Goal: Navigation & Orientation: Understand site structure

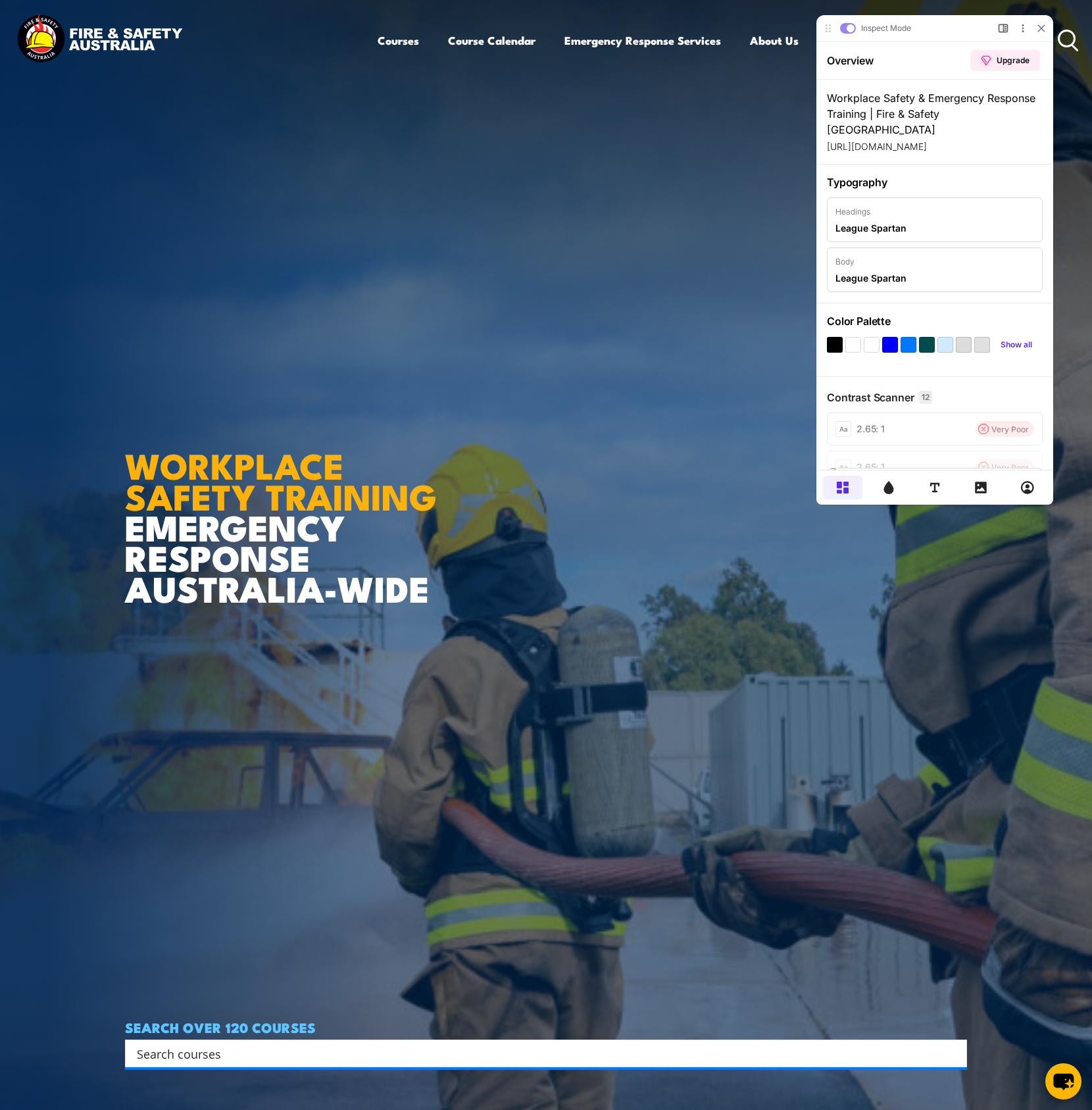
click at [981, 488] on icon at bounding box center [980, 487] width 13 height 13
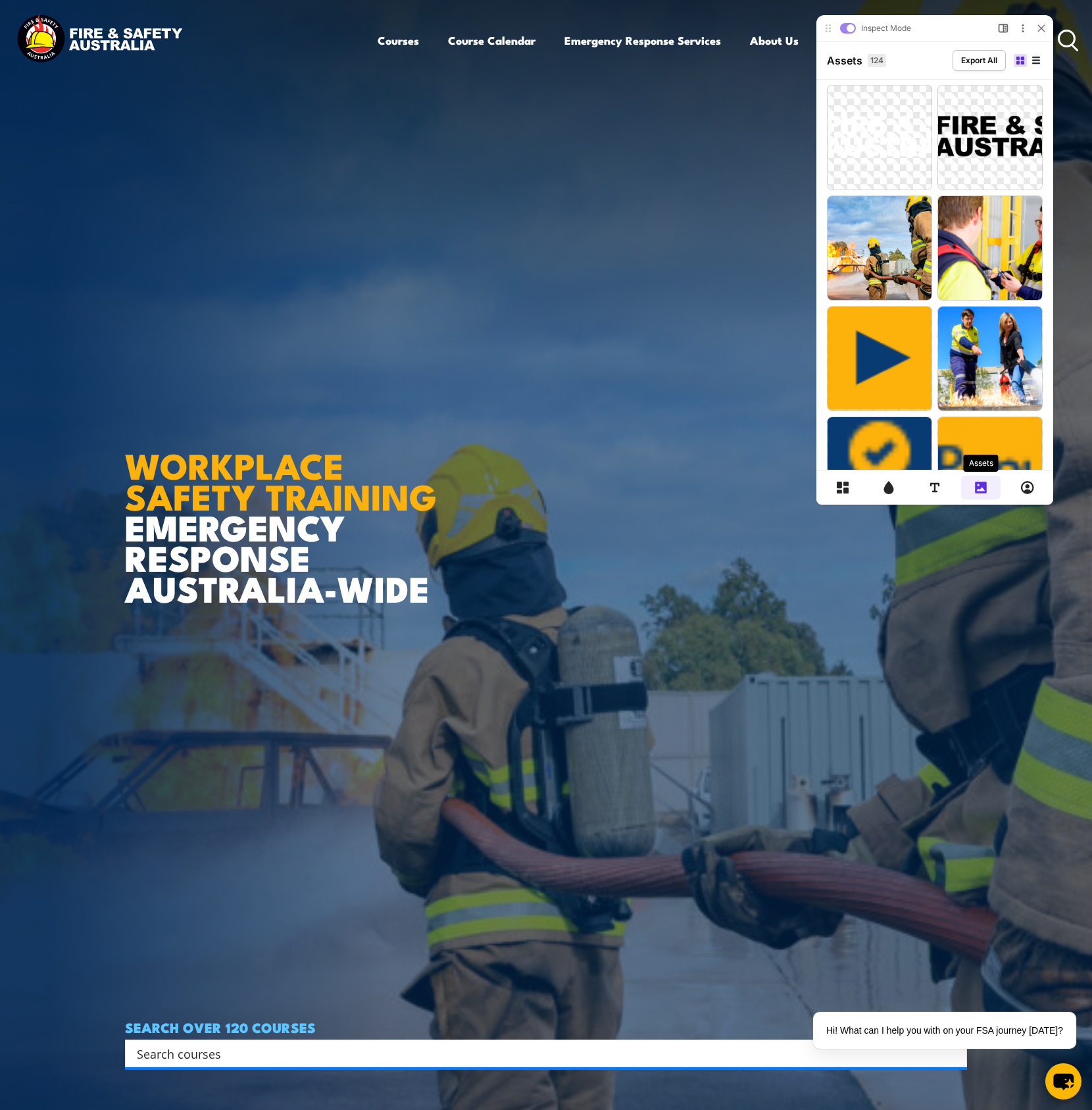
click at [1056, 298] on div "Inspect Mode Upgrade plan to toggle Preview and Inspect Mode Open Side Bar More…" at bounding box center [944, 262] width 297 height 524
click at [1012, 267] on p "Work-Safely-at-Heights-TRAINING-2.jpg 225.06 KB" at bounding box center [985, 282] width 95 height 37
click at [950, 205] on icon at bounding box center [953, 211] width 21 height 21
click at [1007, 382] on span "FEX_RT-1-313x175.jpg" at bounding box center [985, 387] width 79 height 11
click at [953, 324] on icon at bounding box center [953, 322] width 5 height 2
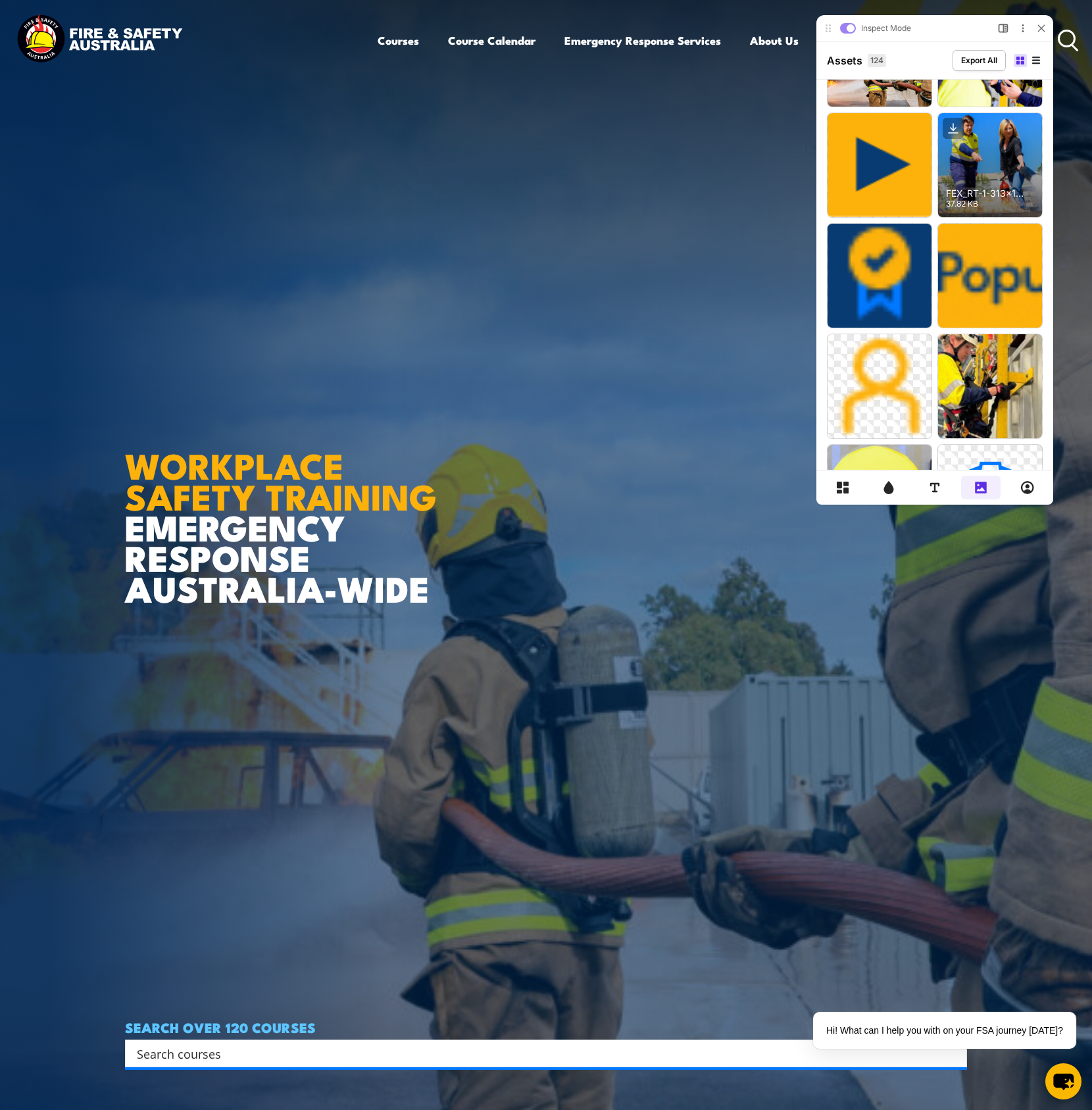
scroll to position [198, 0]
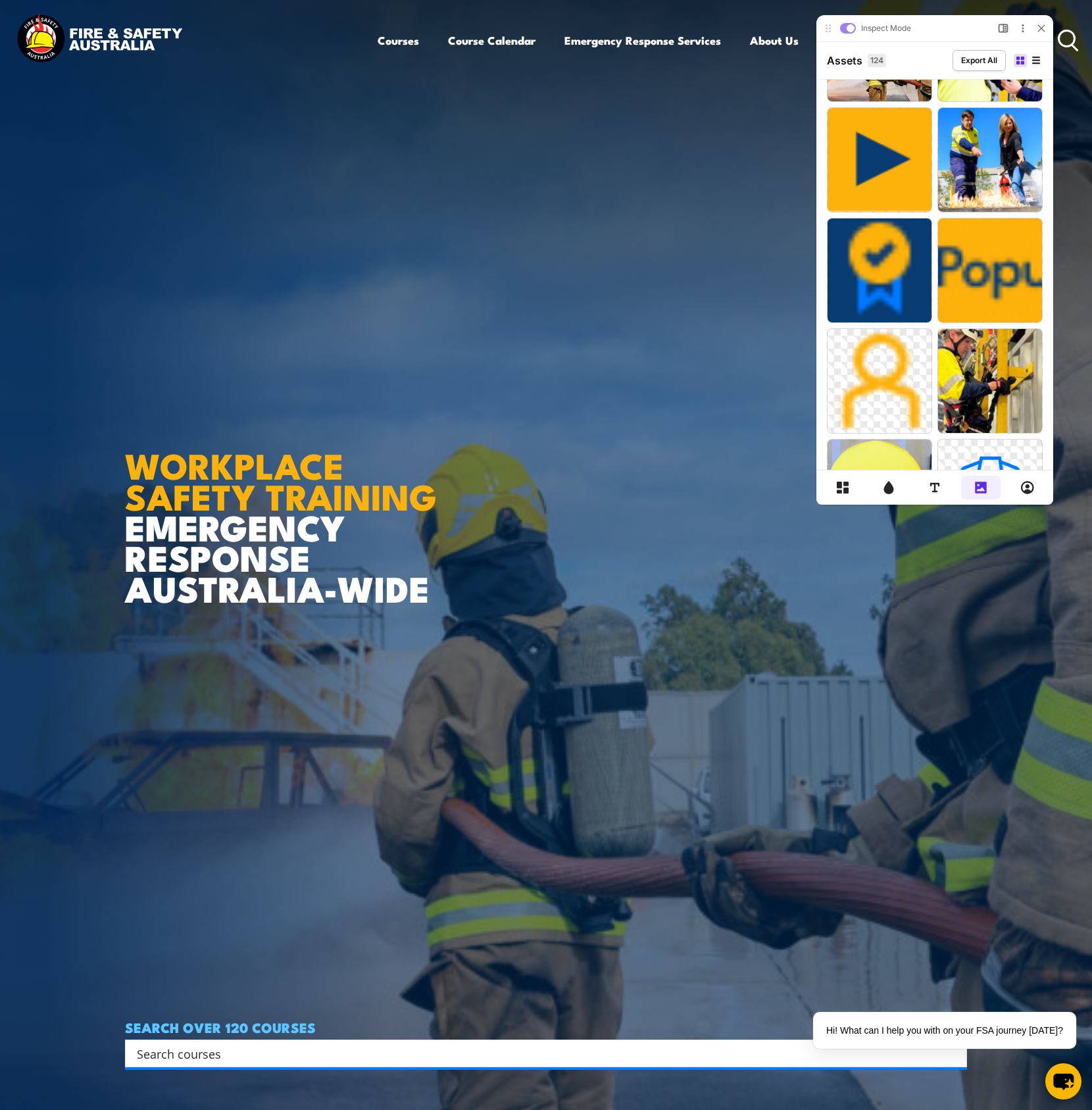
click at [954, 345] on icon at bounding box center [953, 344] width 5 height 2
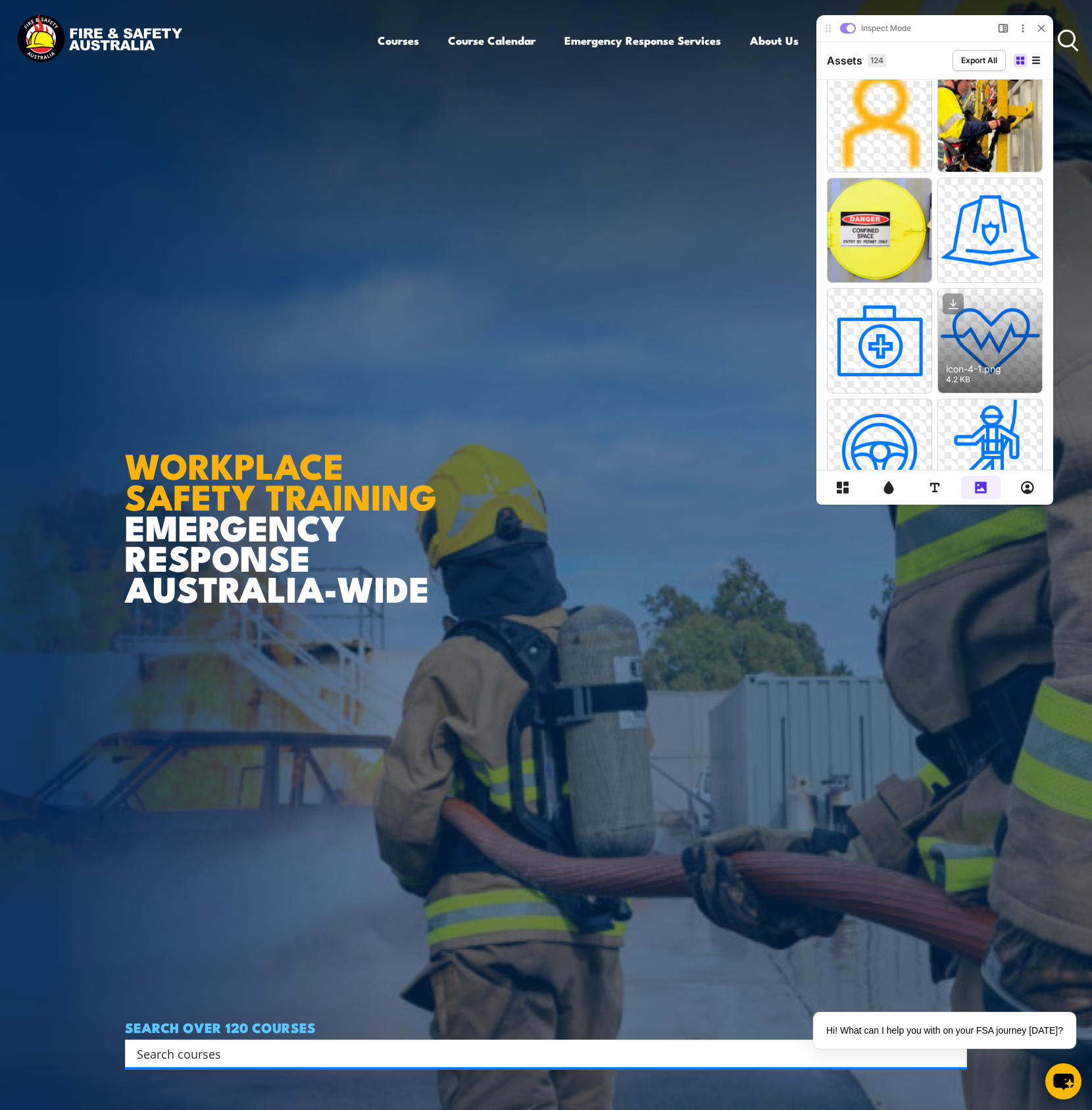
scroll to position [477, 0]
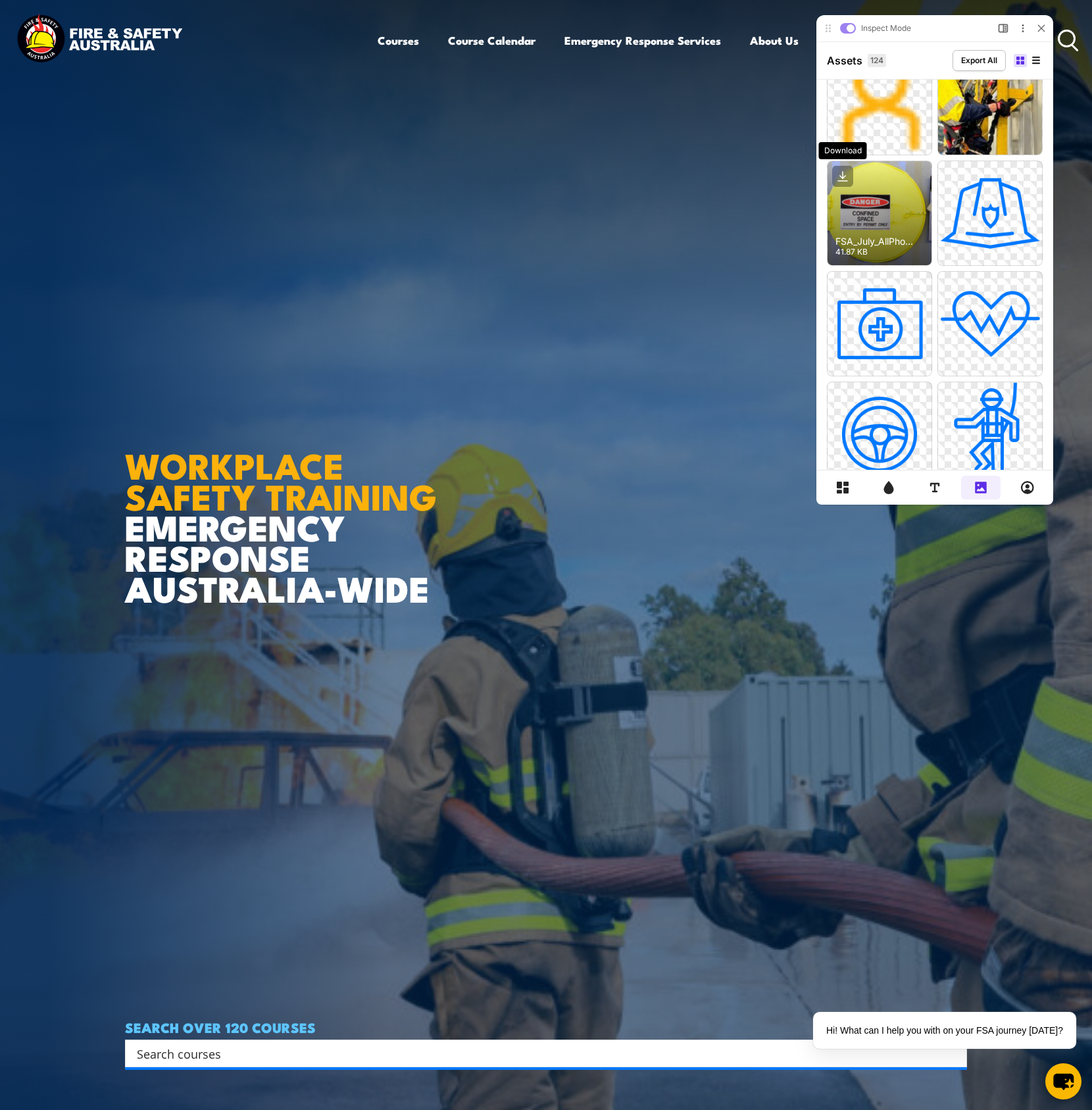
click at [846, 176] on icon at bounding box center [842, 176] width 21 height 21
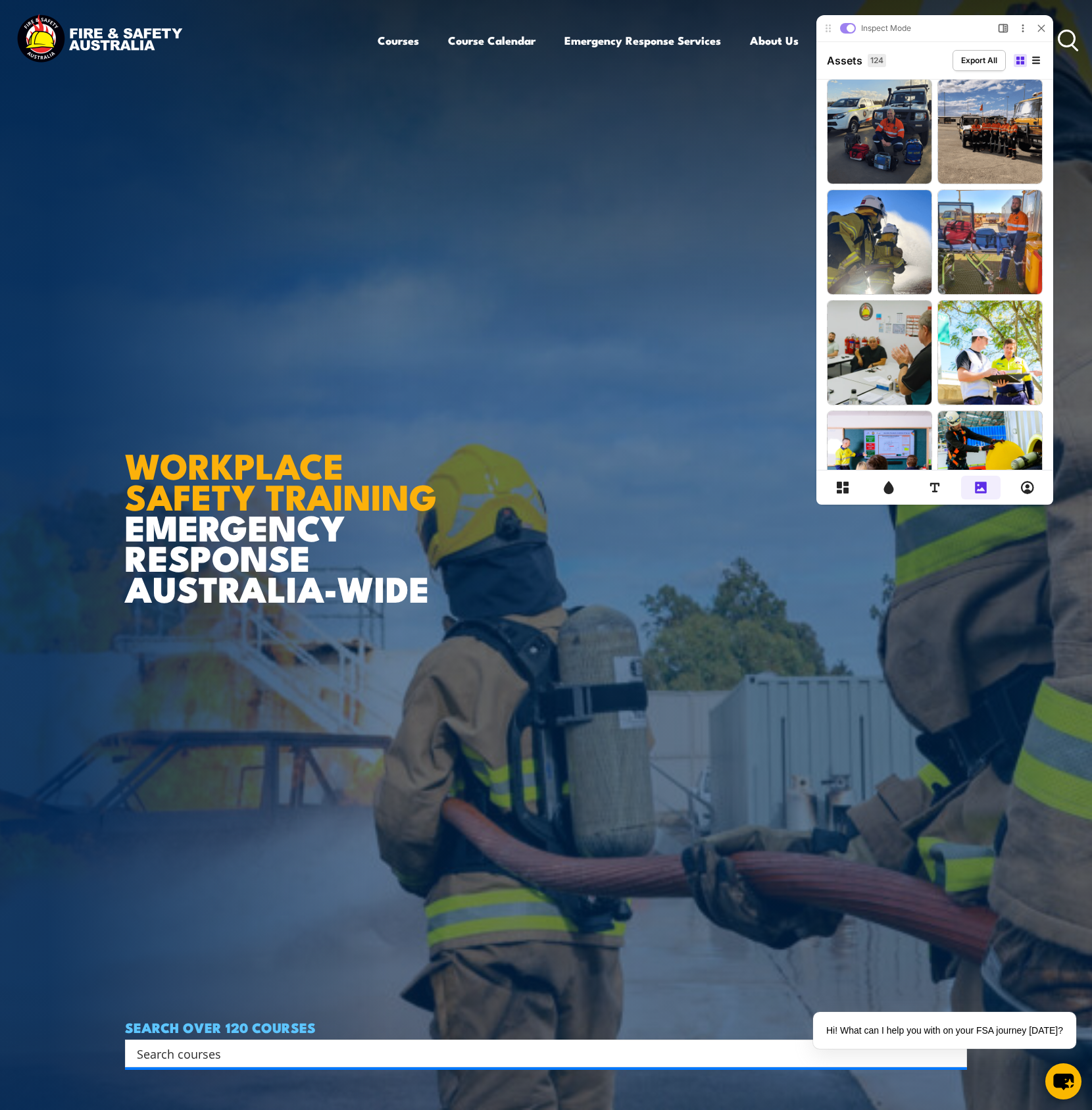
scroll to position [4350, 0]
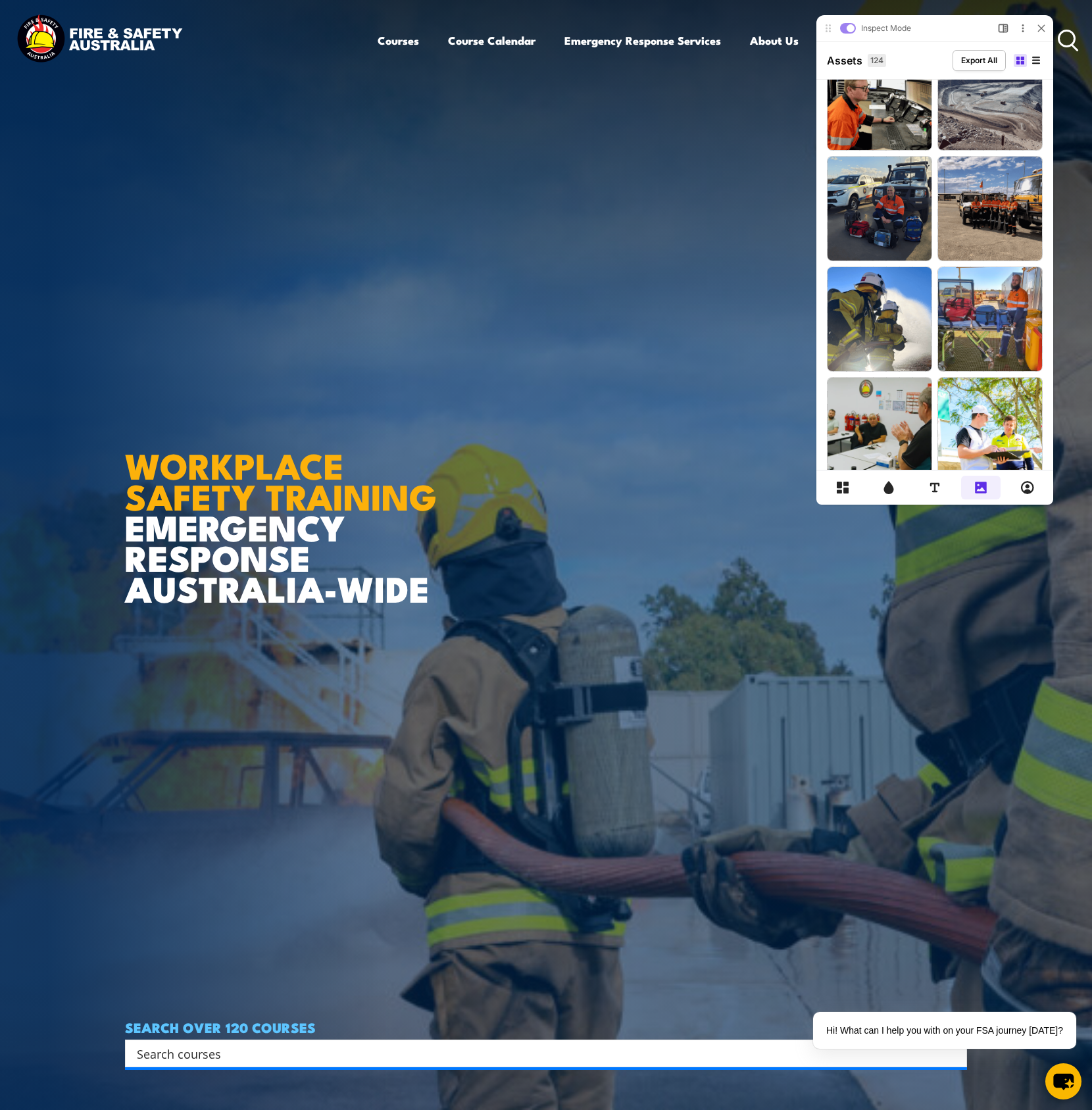
click at [1050, 53] on div "Assets 124 Export All" at bounding box center [934, 61] width 237 height 38
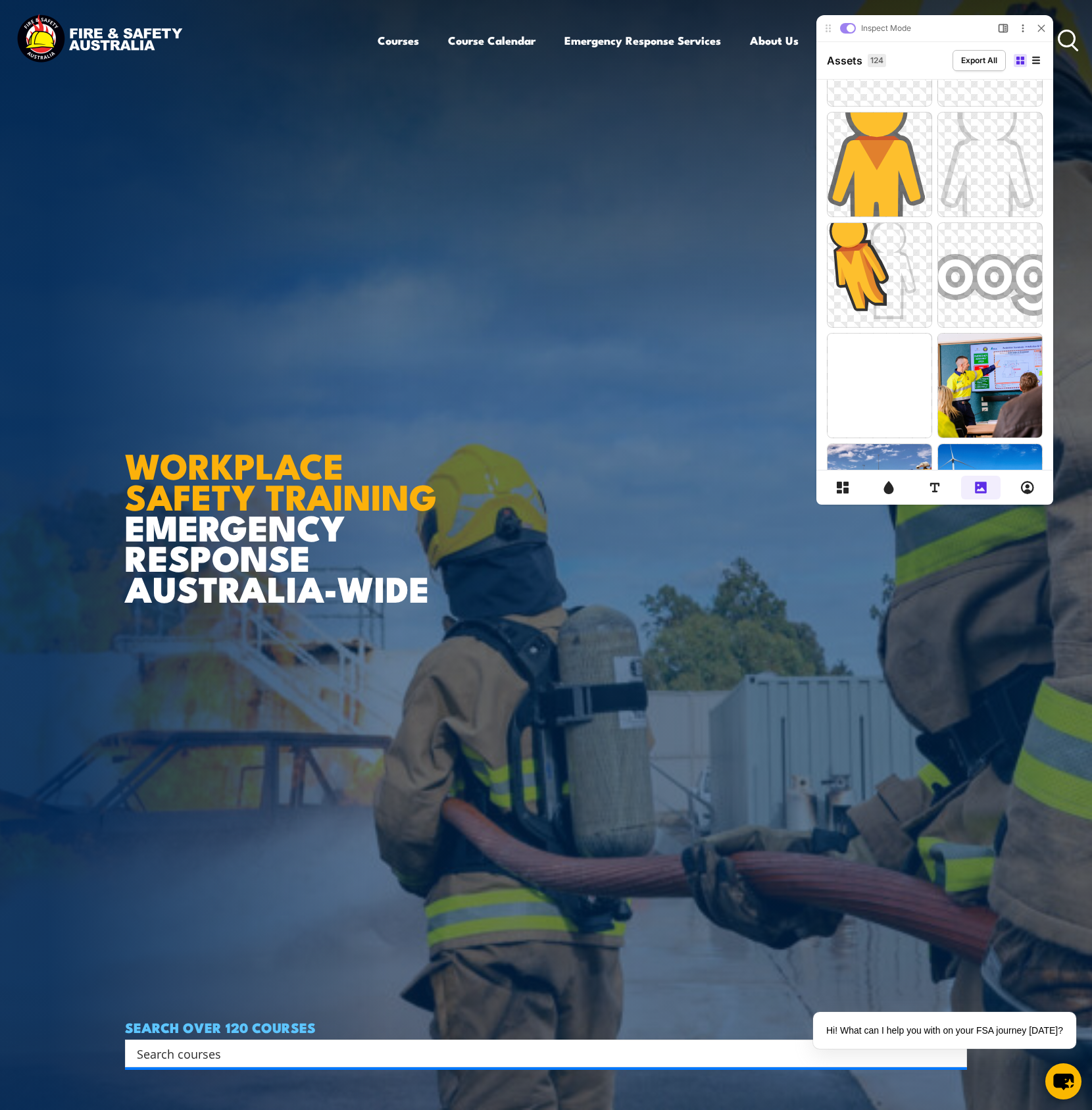
scroll to position [3840, 0]
click at [950, 347] on icon at bounding box center [953, 349] width 21 height 21
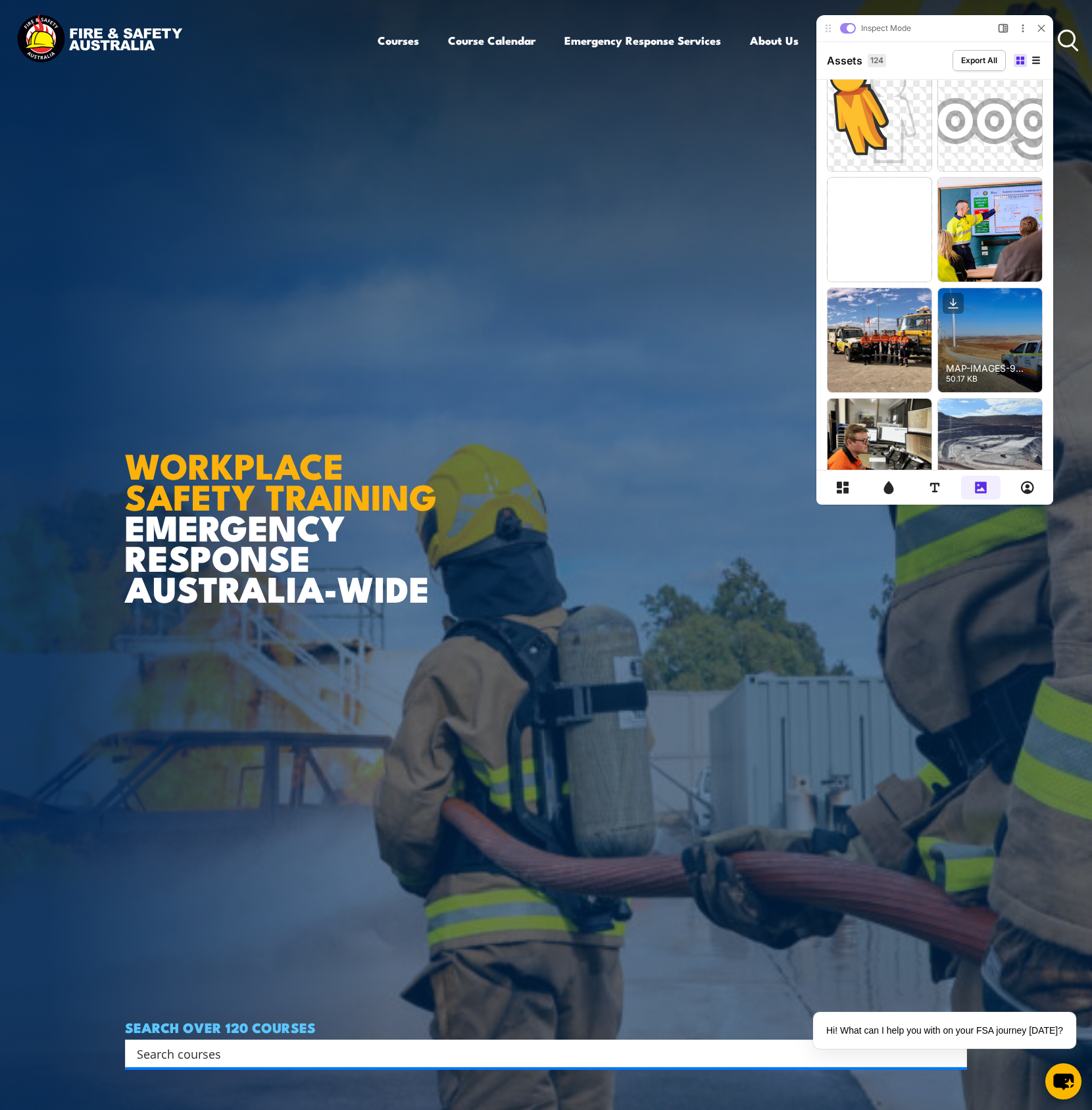
scroll to position [4018, 0]
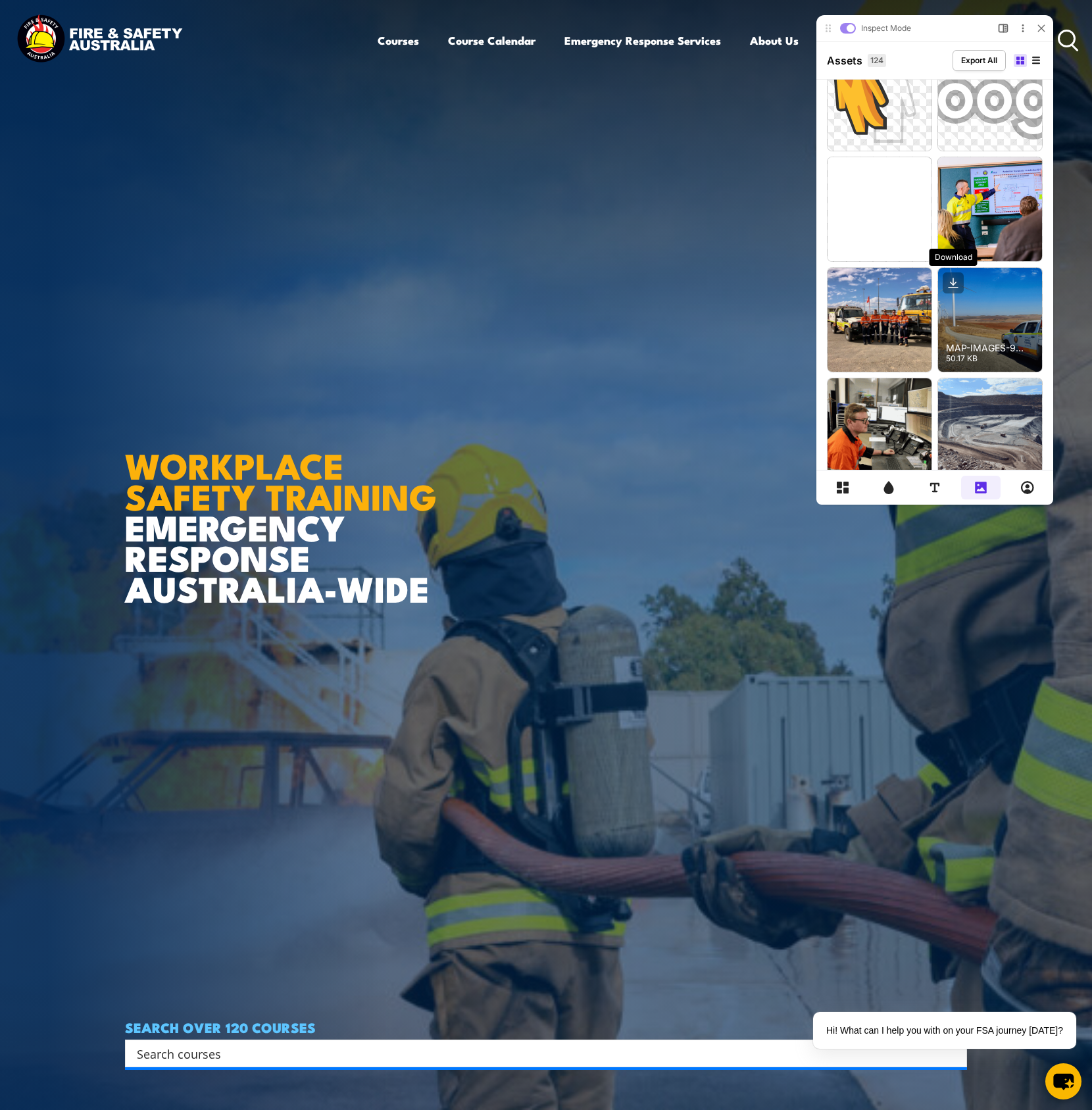
click at [952, 278] on icon at bounding box center [953, 282] width 21 height 21
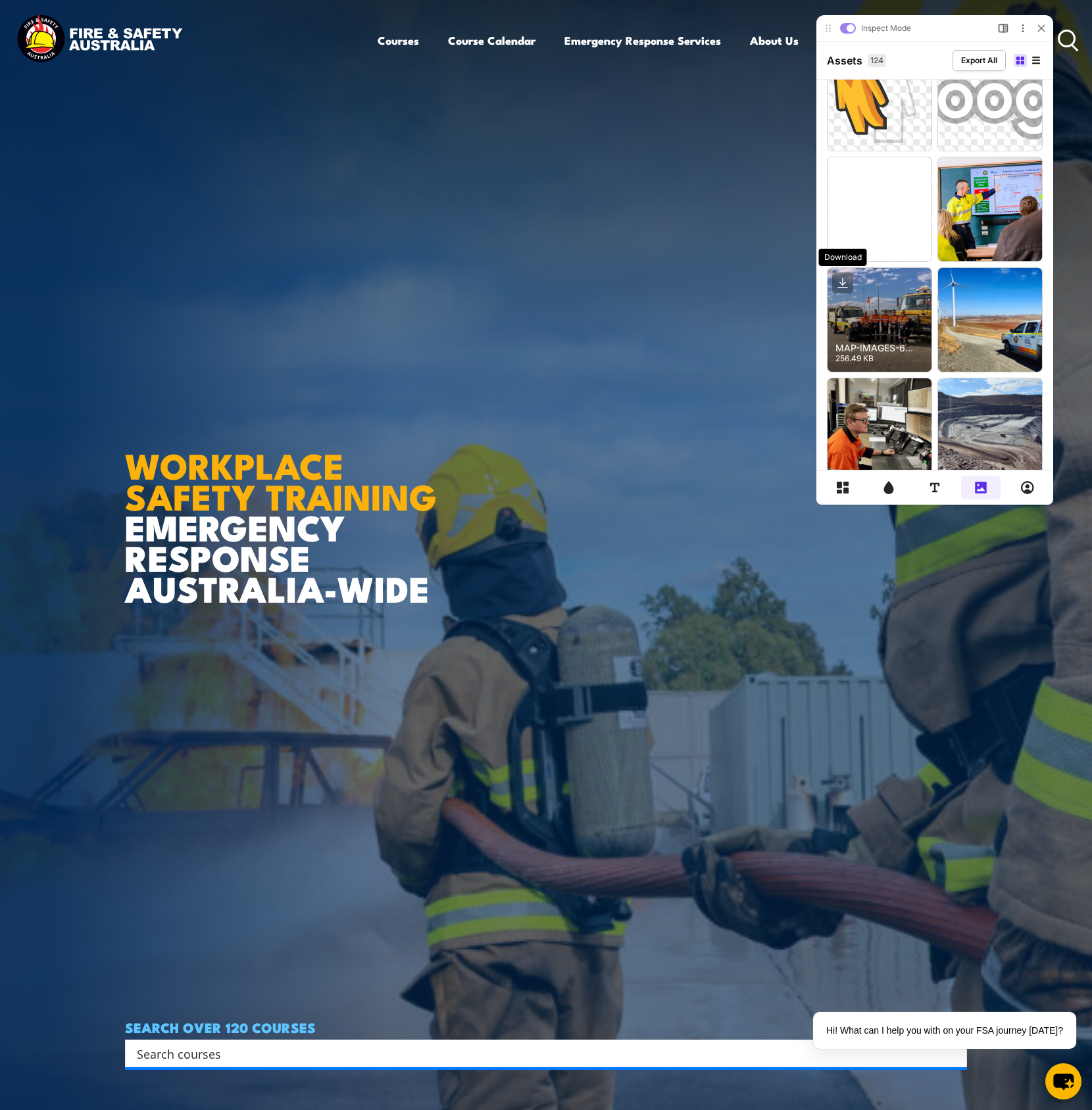
drag, startPoint x: 843, startPoint y: 285, endPoint x: 915, endPoint y: 336, distance: 88.2
click at [844, 285] on g at bounding box center [842, 282] width 21 height 21
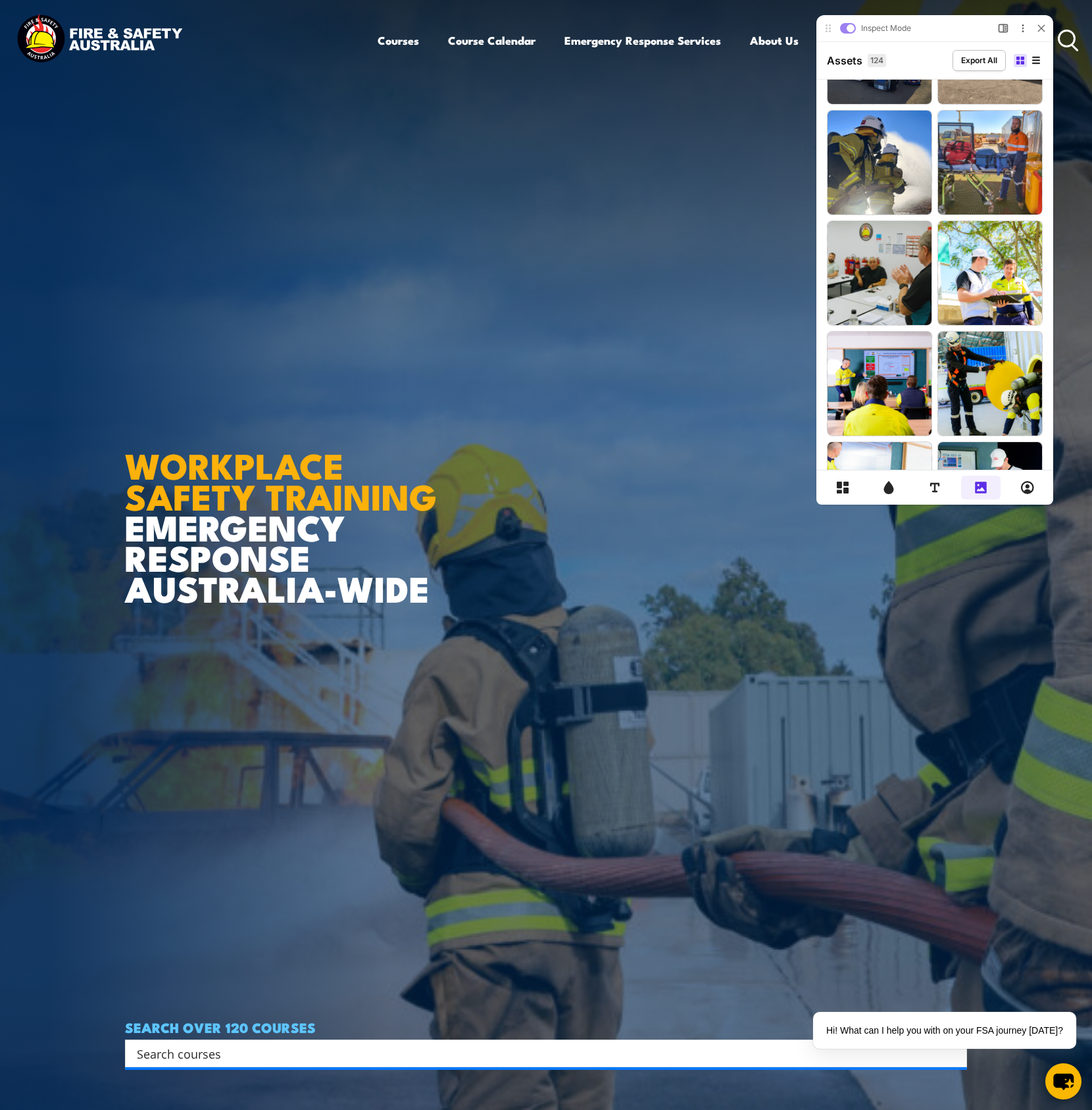
scroll to position [4508, 0]
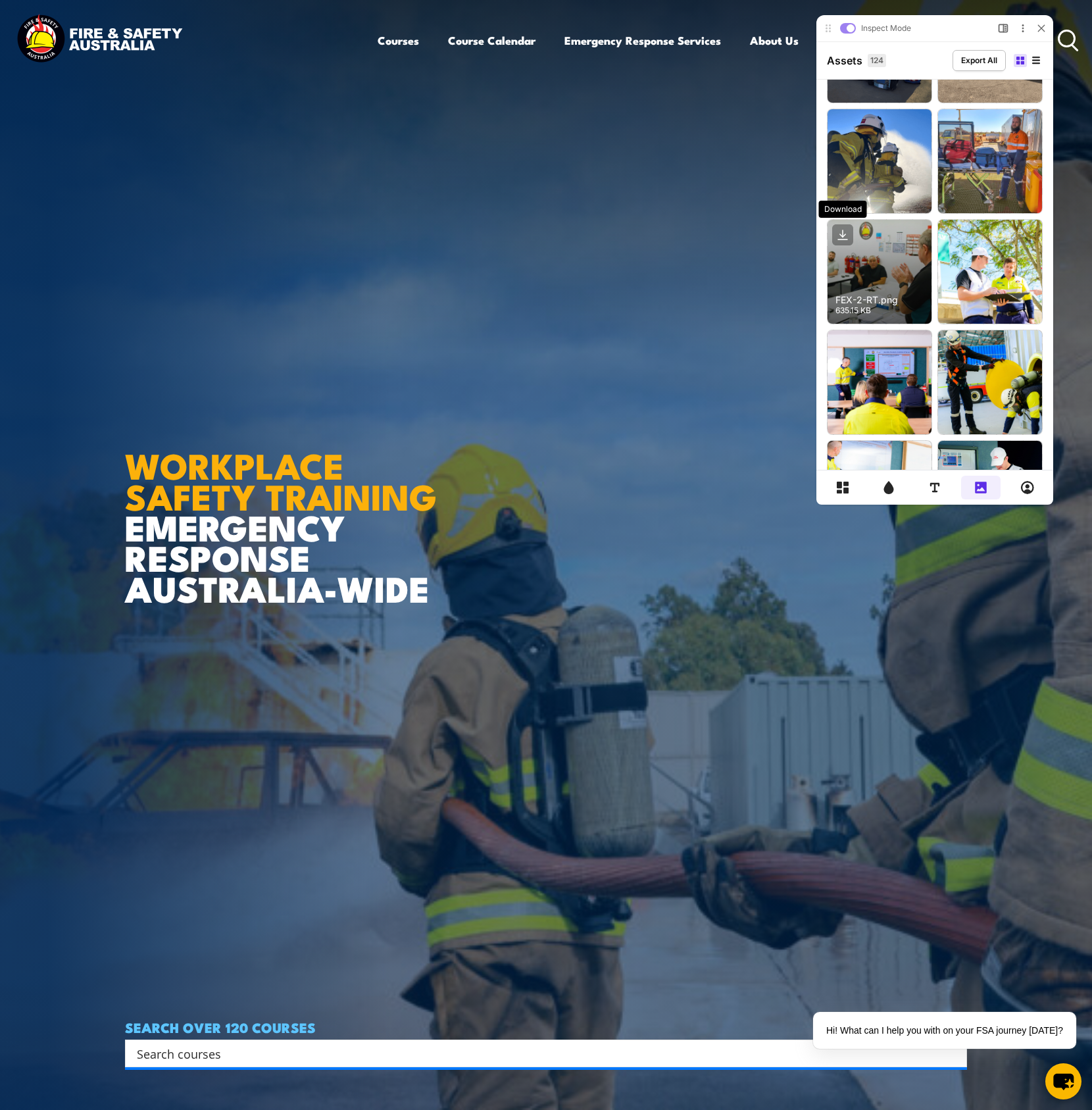
click at [838, 233] on icon at bounding box center [842, 235] width 21 height 21
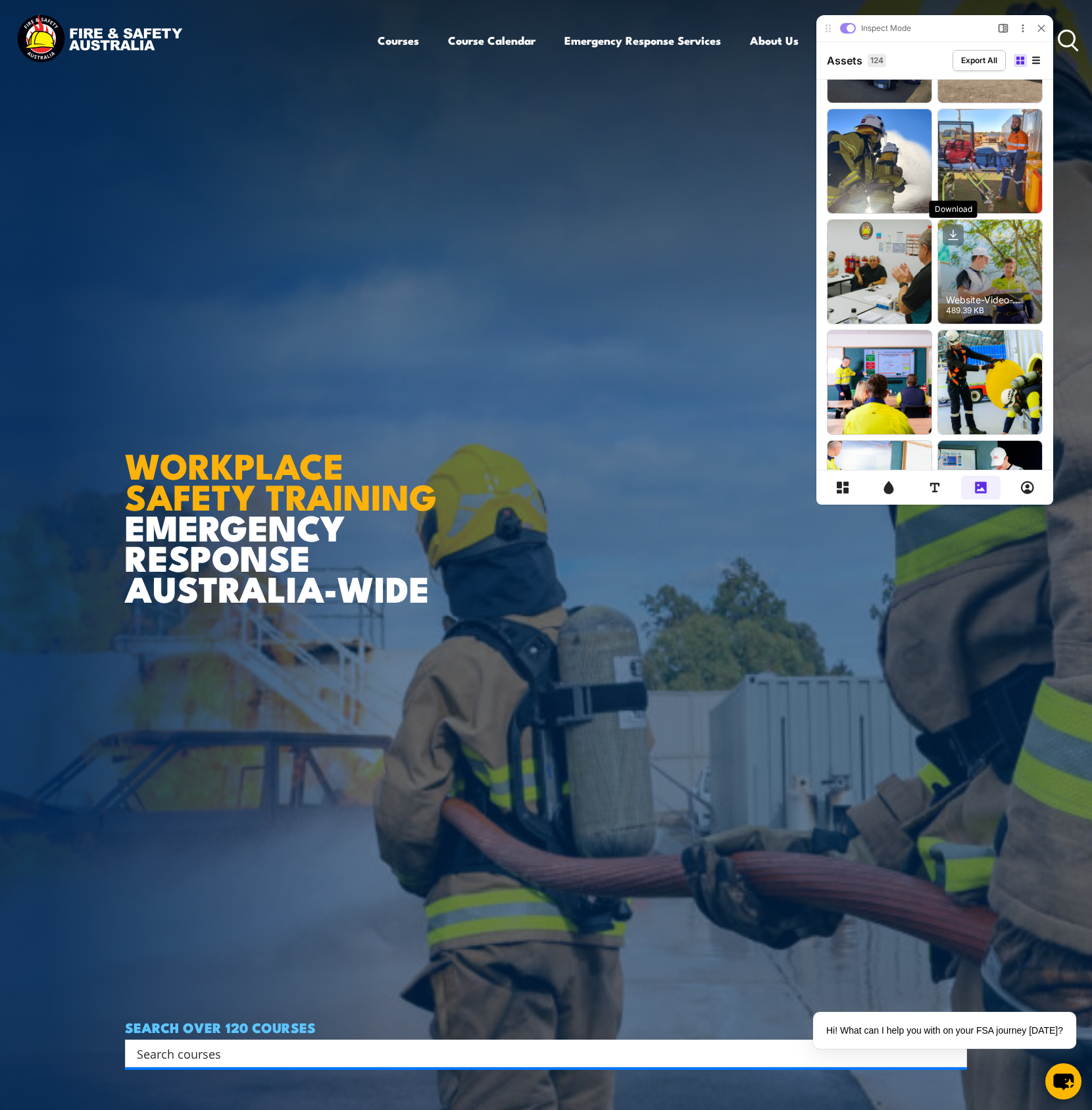
click at [951, 235] on icon at bounding box center [953, 235] width 21 height 21
drag, startPoint x: 1049, startPoint y: 452, endPoint x: 987, endPoint y: 444, distance: 62.5
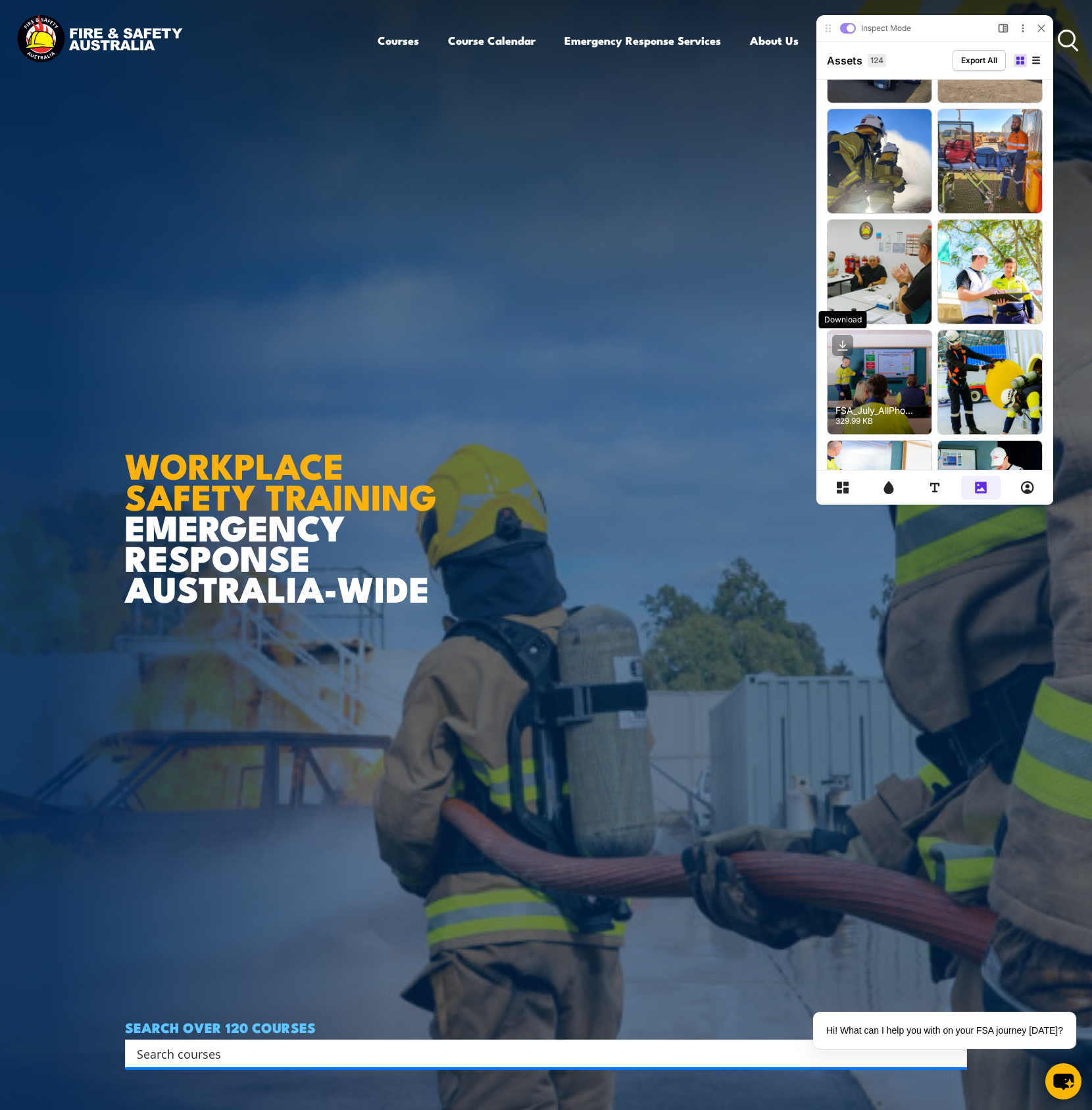
click at [838, 345] on icon at bounding box center [842, 345] width 21 height 21
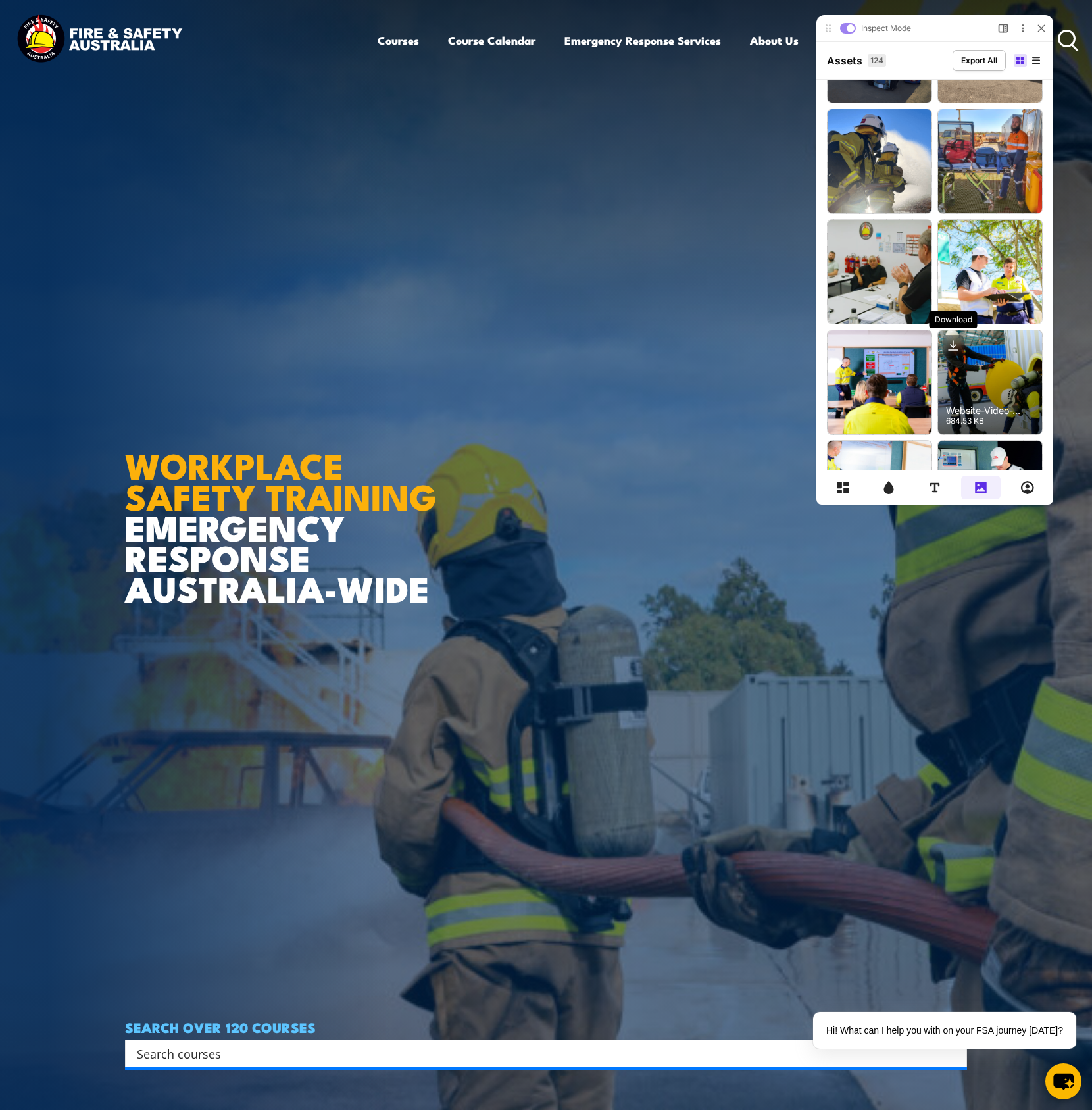
click at [949, 345] on icon at bounding box center [953, 345] width 21 height 21
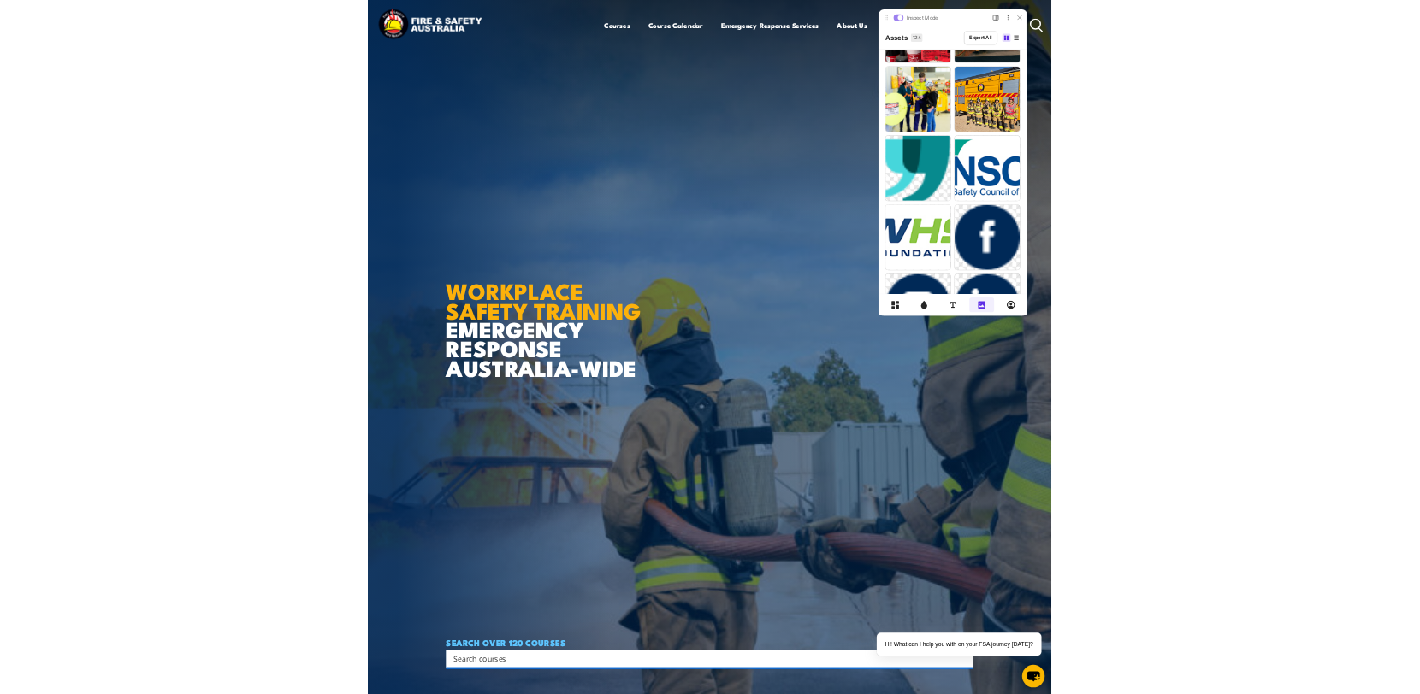
scroll to position [6625, 0]
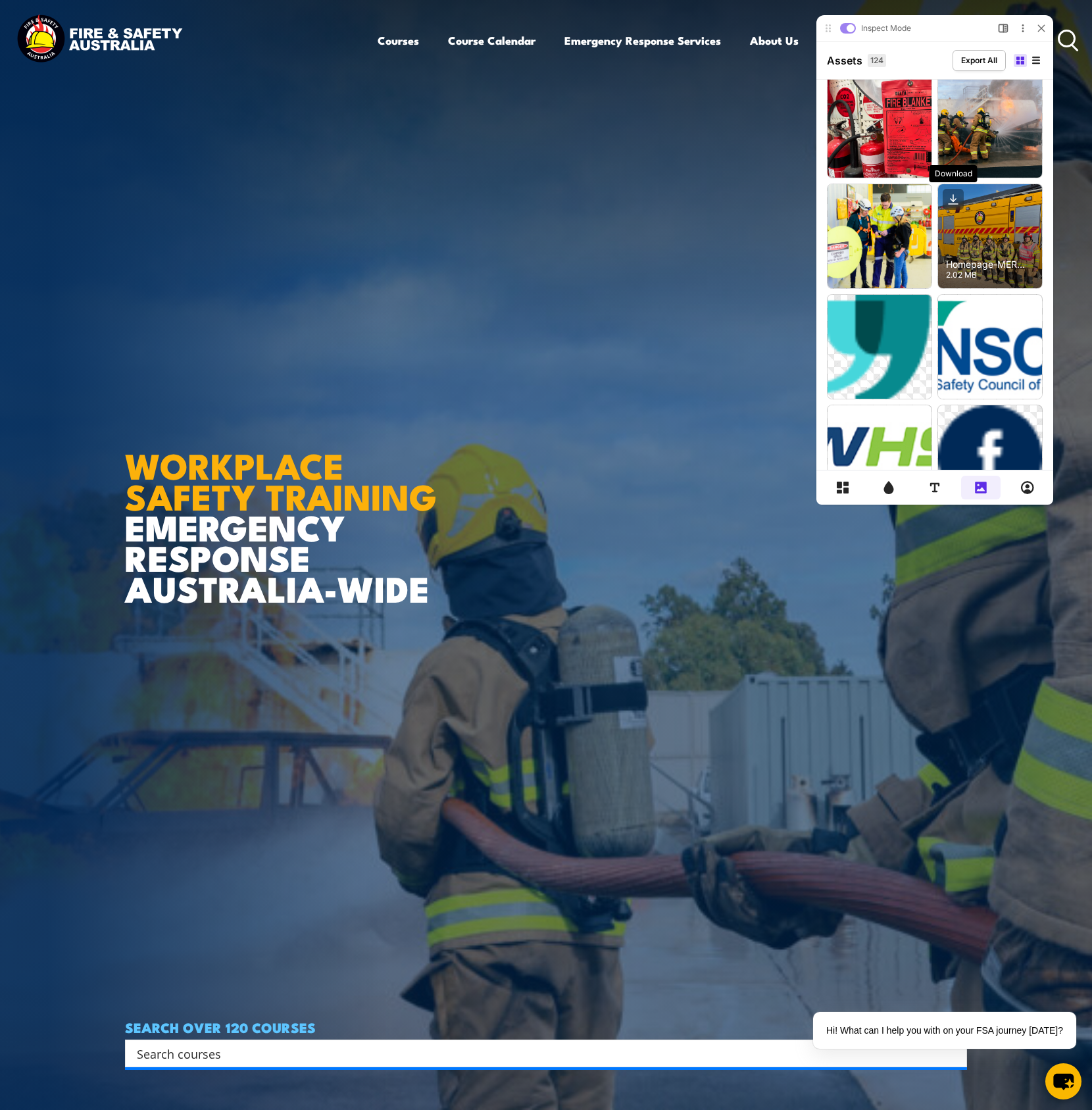
click at [953, 202] on icon at bounding box center [953, 198] width 21 height 21
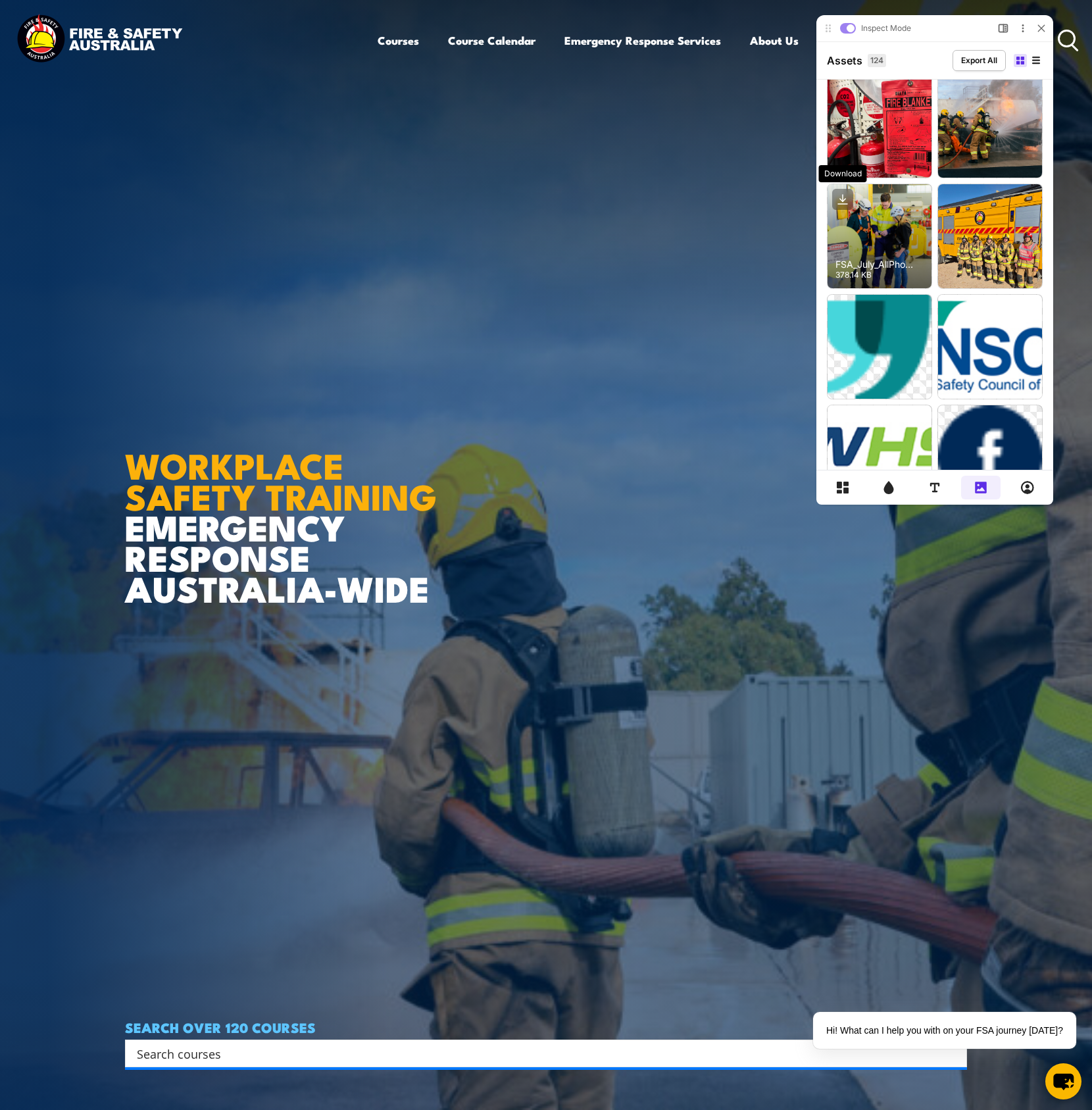
click at [848, 202] on icon at bounding box center [842, 198] width 21 height 21
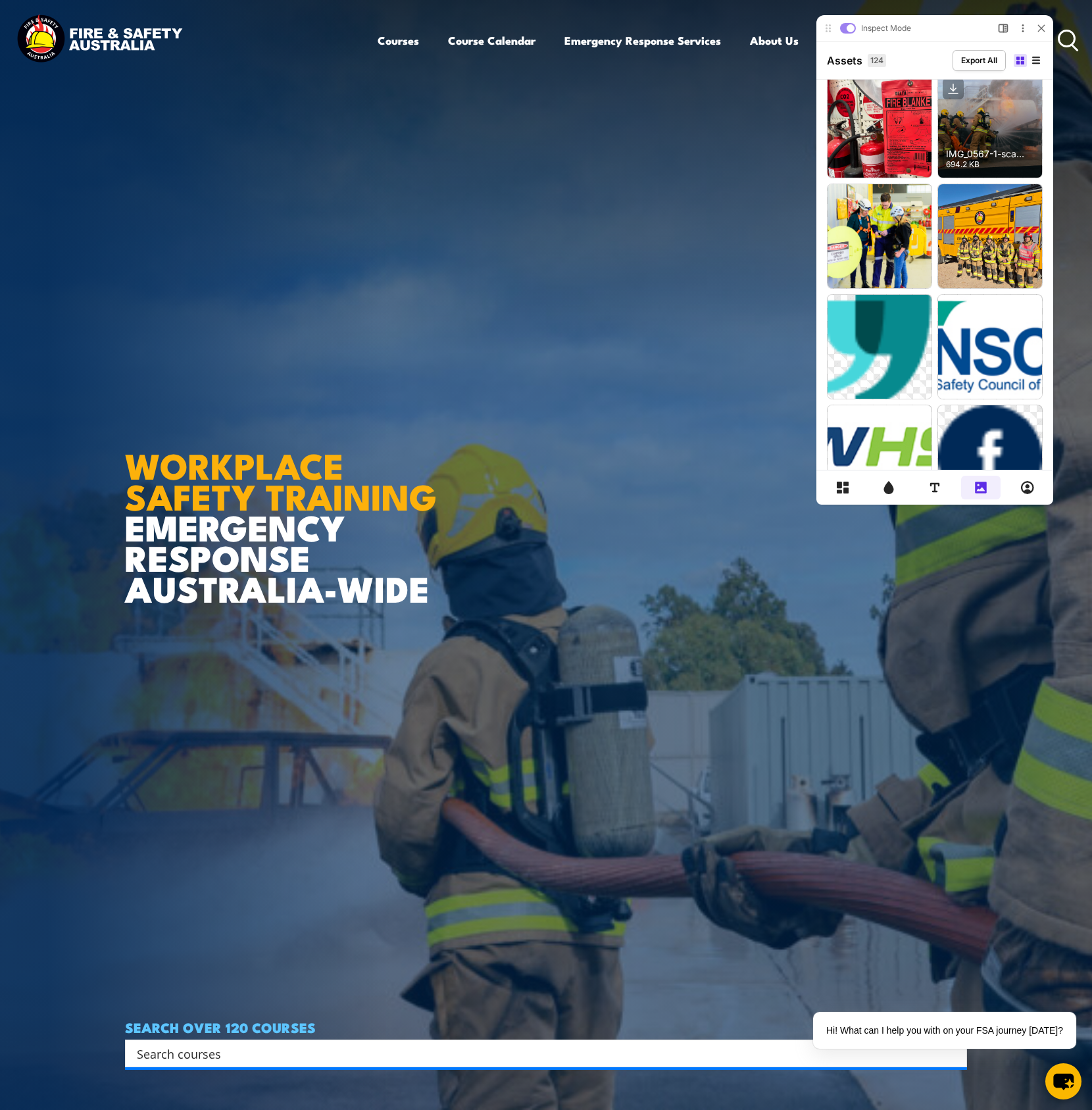
click at [953, 88] on g at bounding box center [953, 88] width 21 height 21
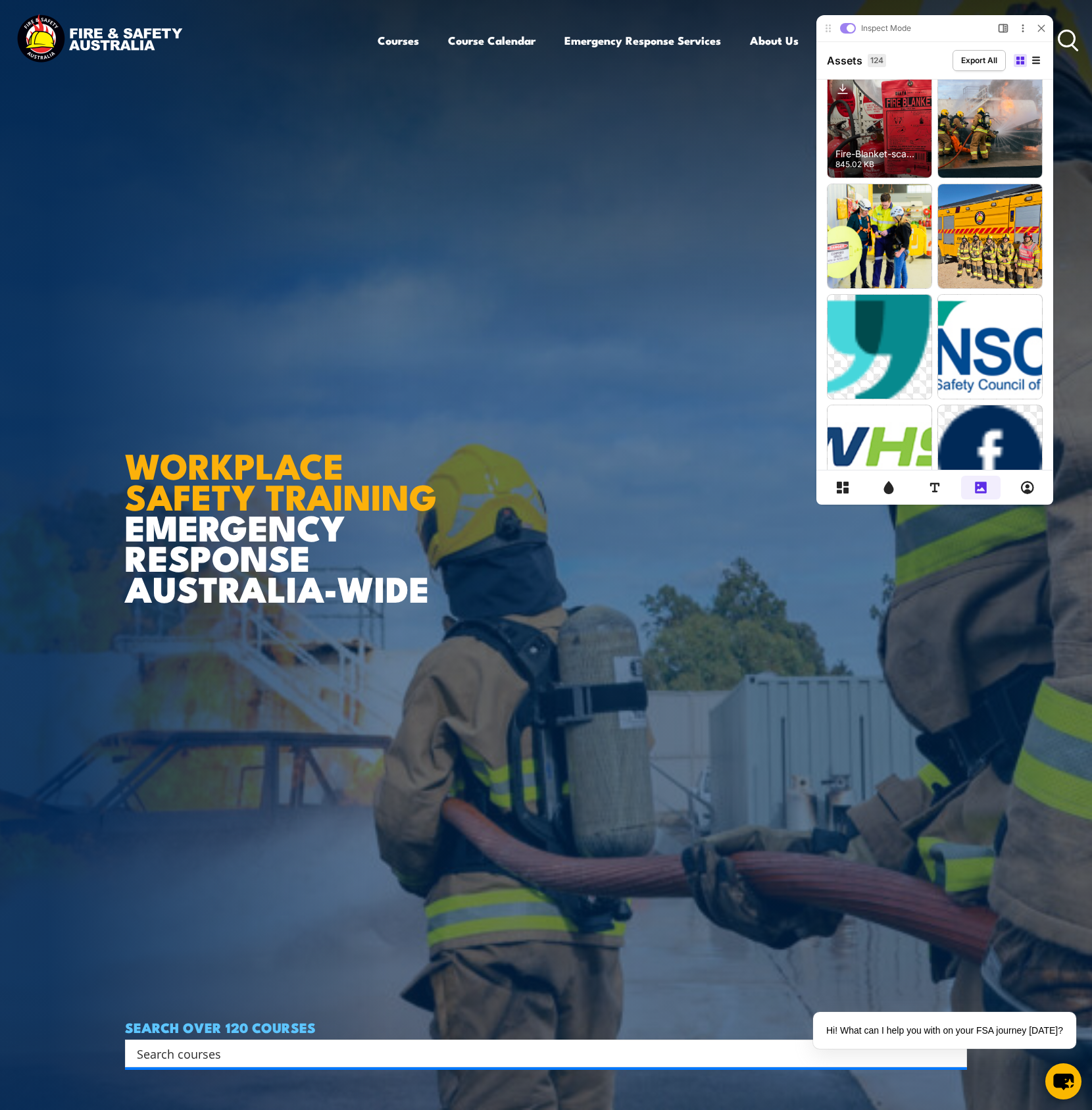
click at [844, 89] on icon at bounding box center [842, 88] width 21 height 21
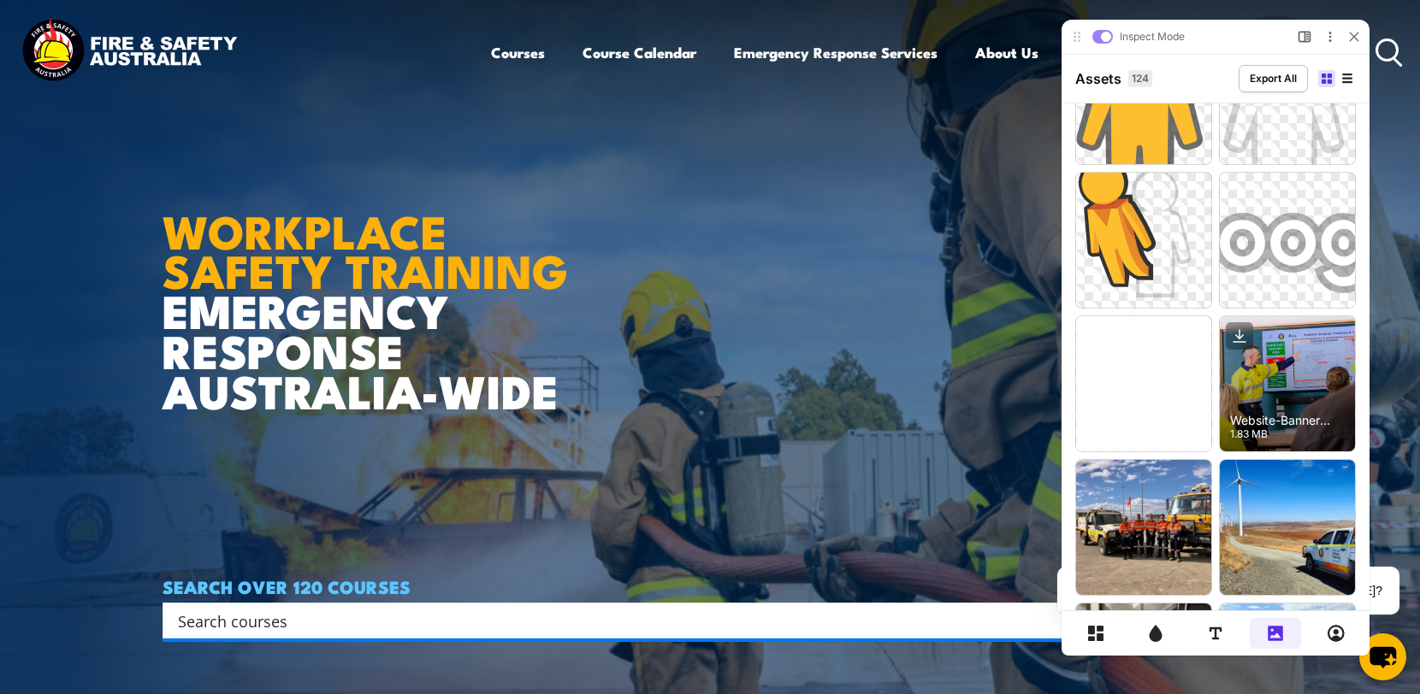
scroll to position [5085, 0]
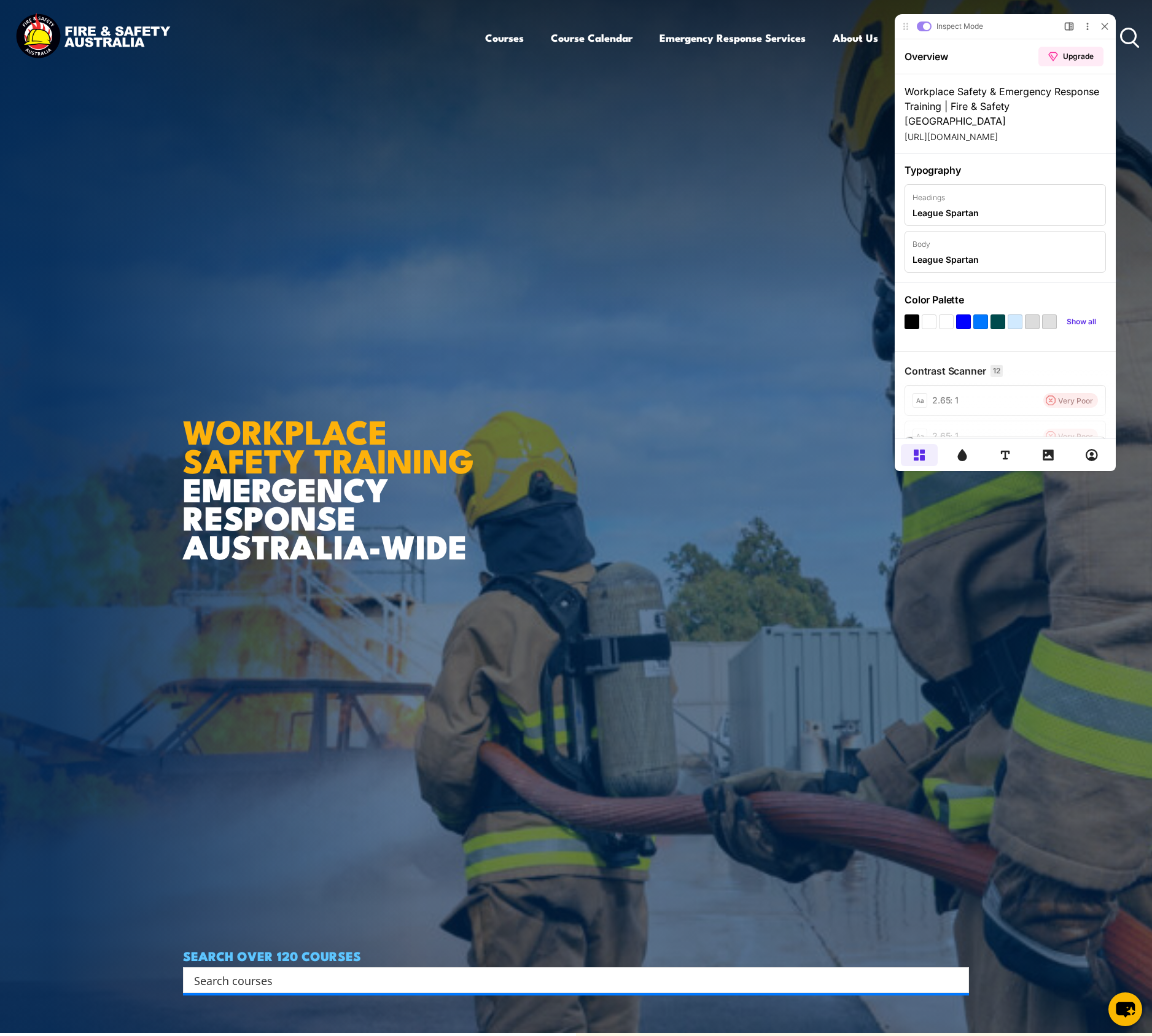
scroll to position [380, 0]
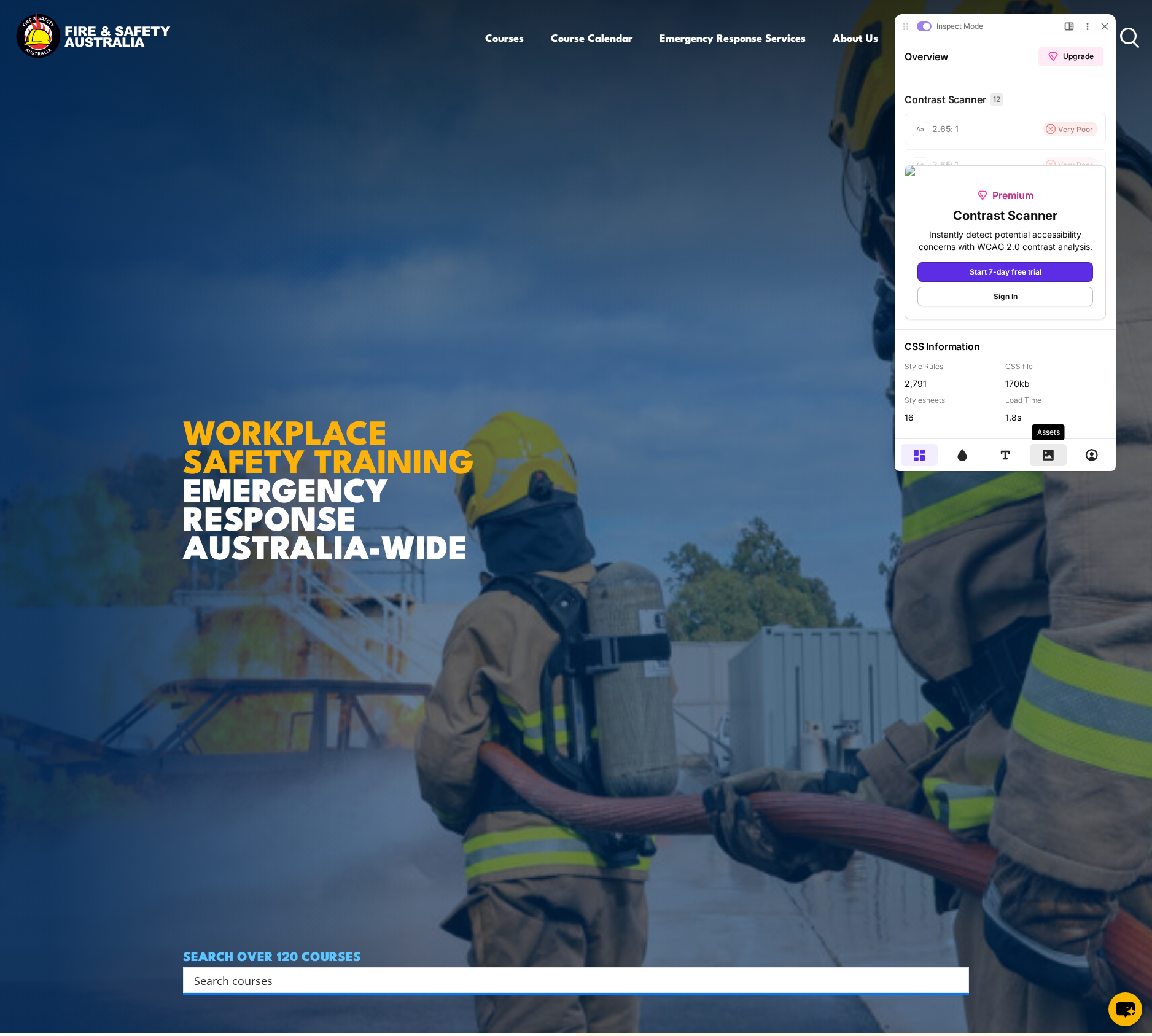
click at [1059, 456] on div at bounding box center [1048, 454] width 37 height 22
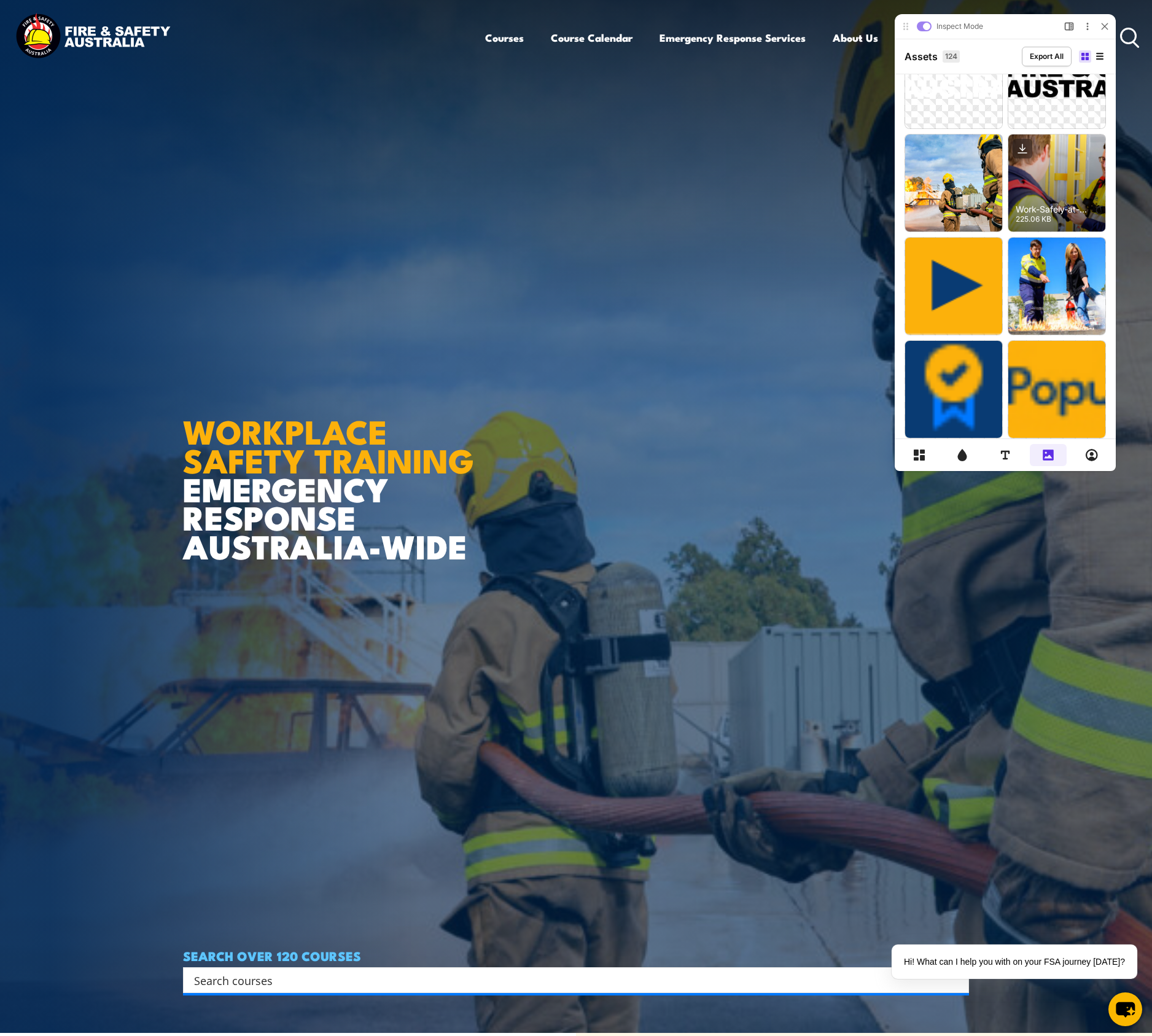
scroll to position [0, 0]
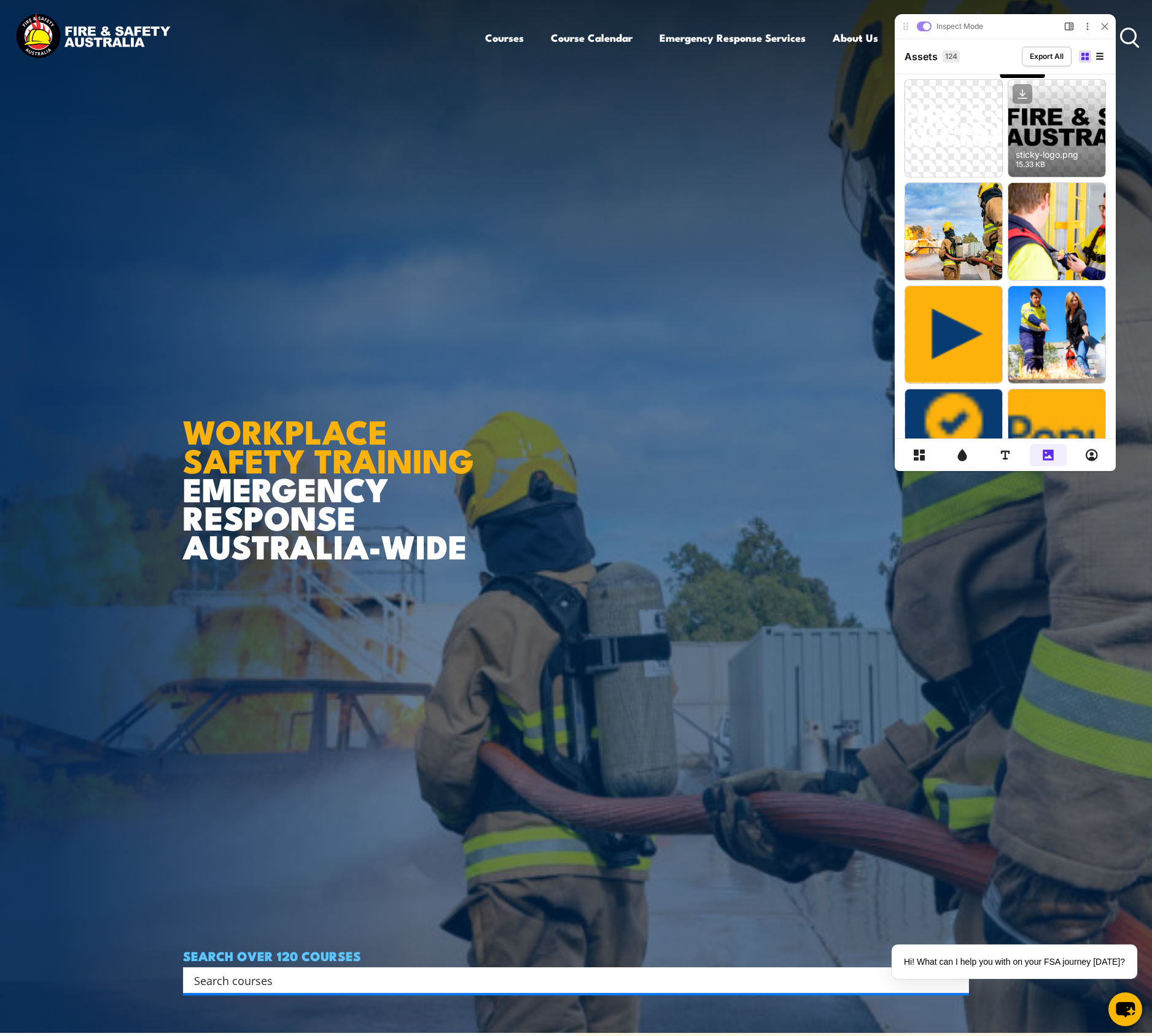
click at [1021, 93] on icon at bounding box center [1023, 94] width 5 height 2
